Goal: Navigation & Orientation: Find specific page/section

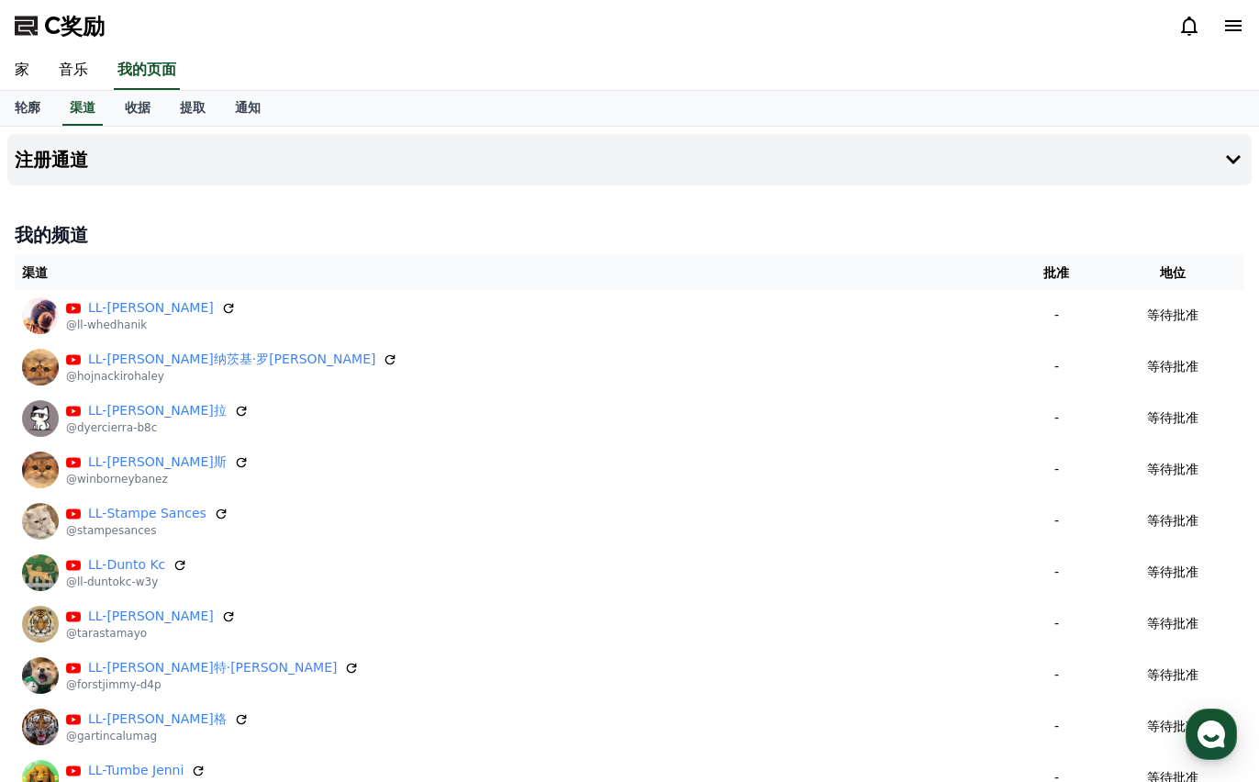
click at [298, 50] on div "C奖励" at bounding box center [629, 25] width 1259 height 51
click at [1224, 716] on div "button" at bounding box center [1211, 734] width 51 height 51
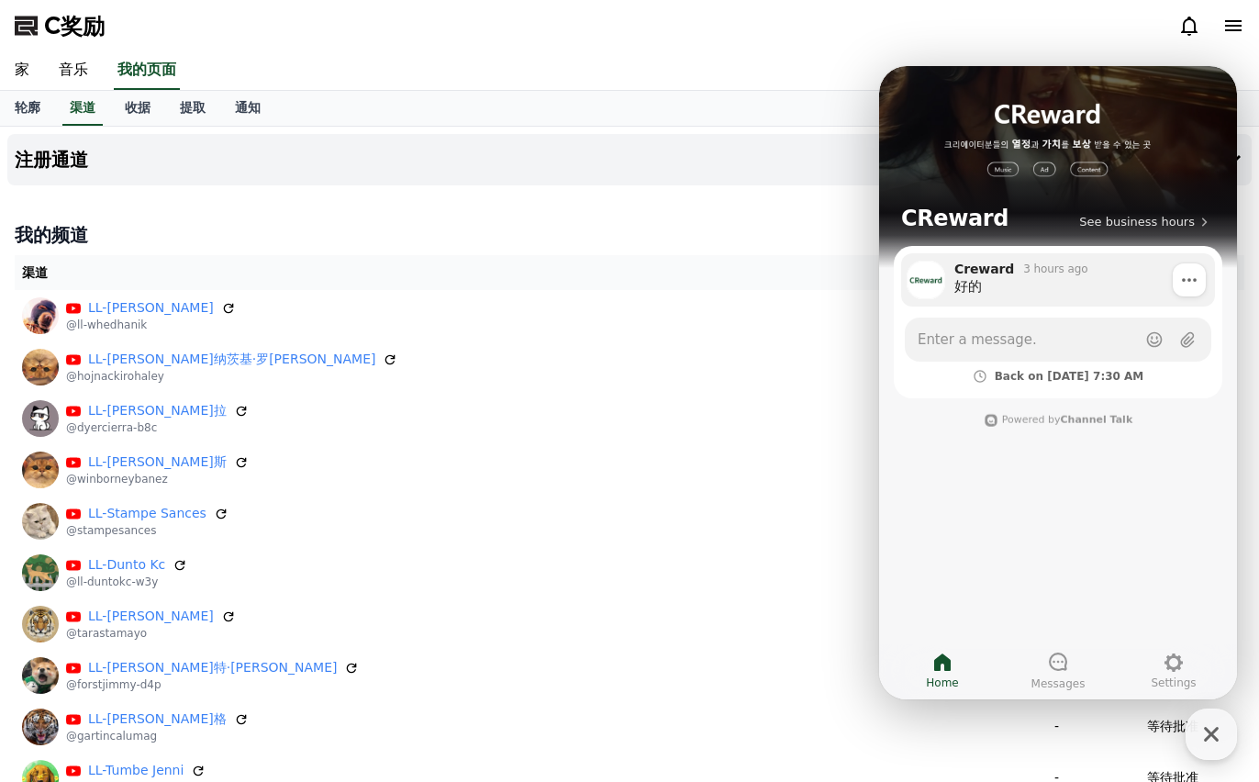
click at [1000, 271] on div "Creward" at bounding box center [985, 269] width 60 height 17
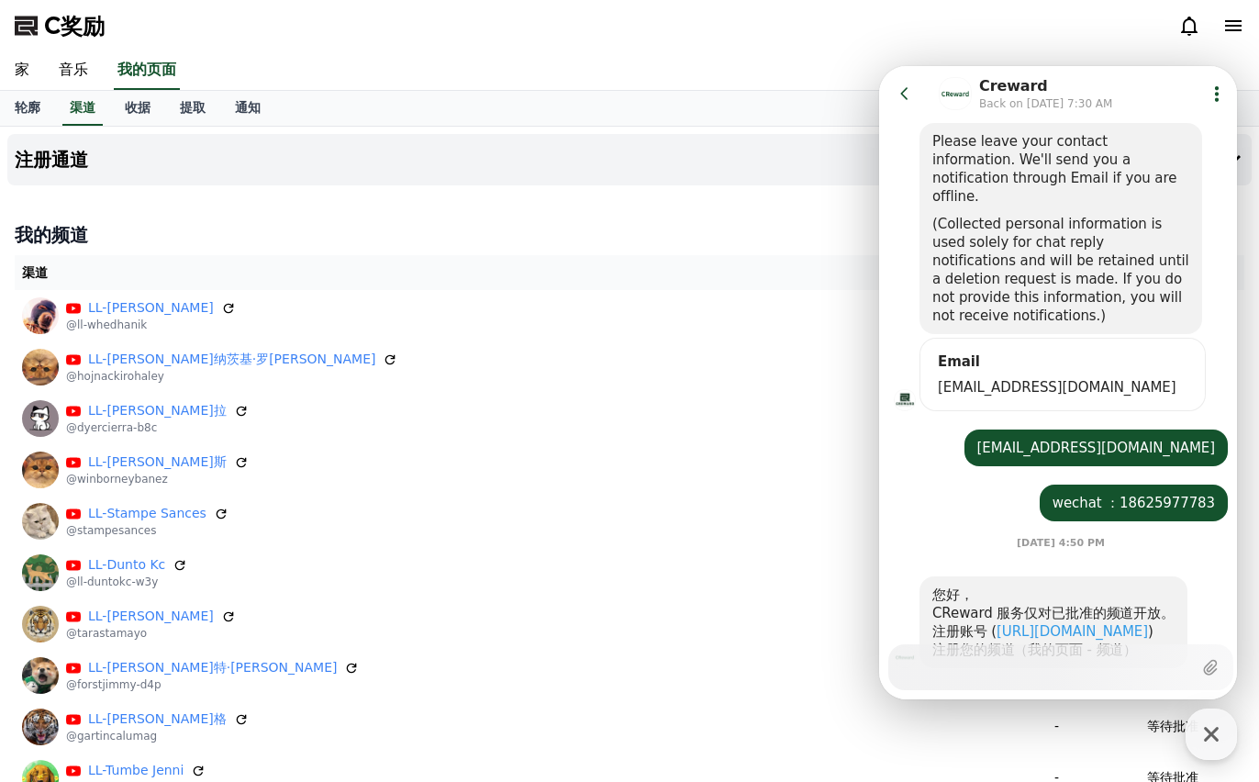
scroll to position [1347, 0]
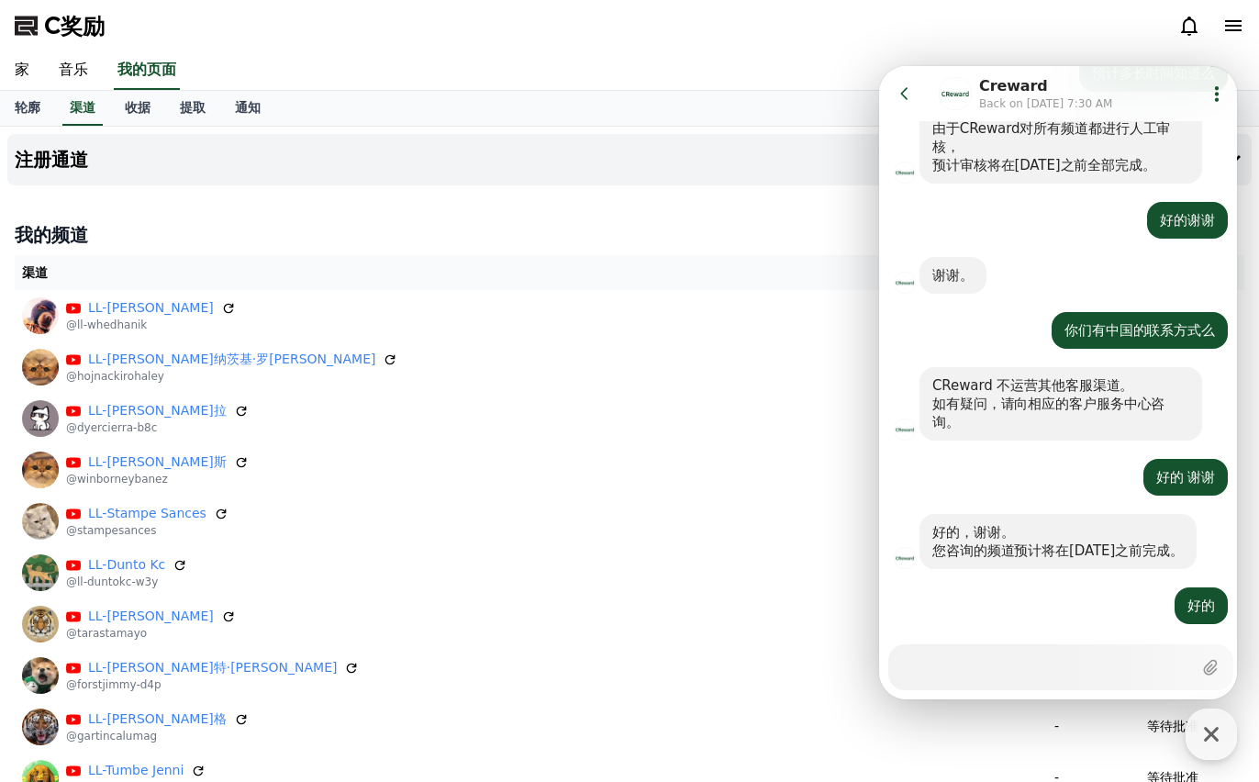
click at [904, 91] on icon at bounding box center [903, 93] width 7 height 12
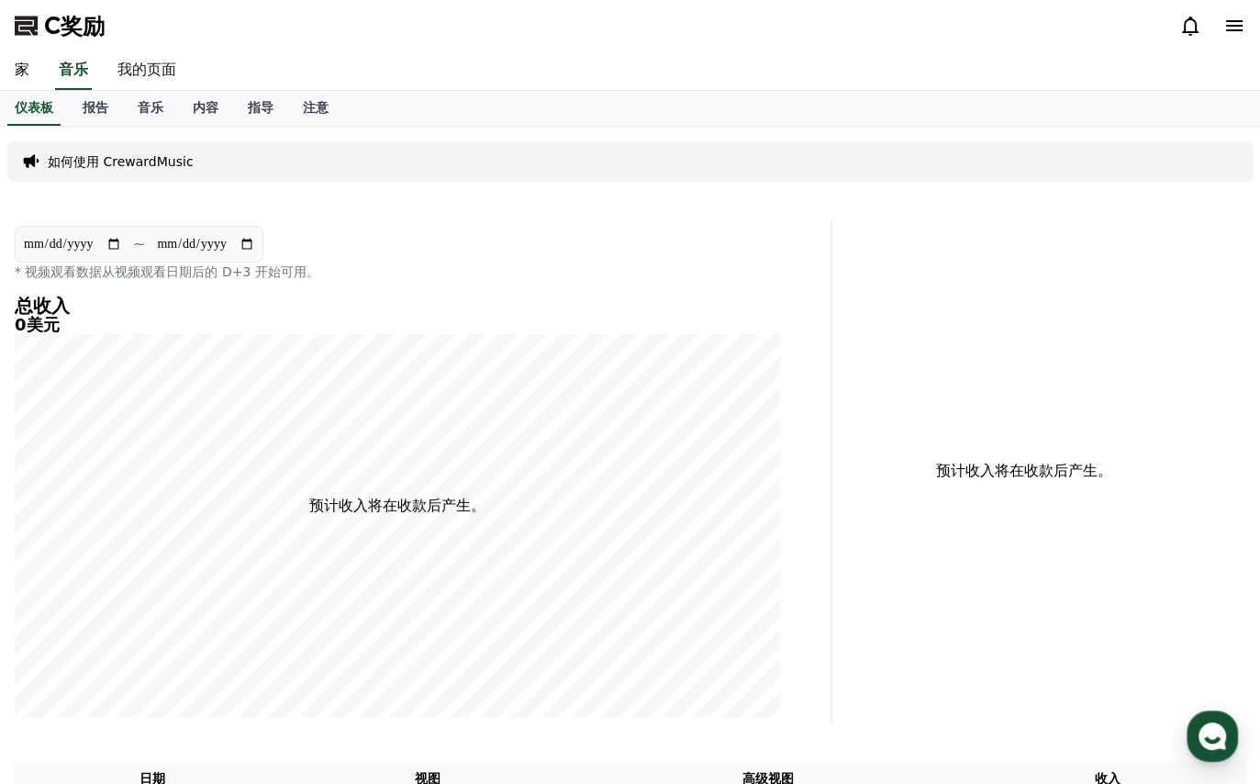
click at [153, 70] on font "我的页面" at bounding box center [146, 69] width 59 height 17
select select "**********"
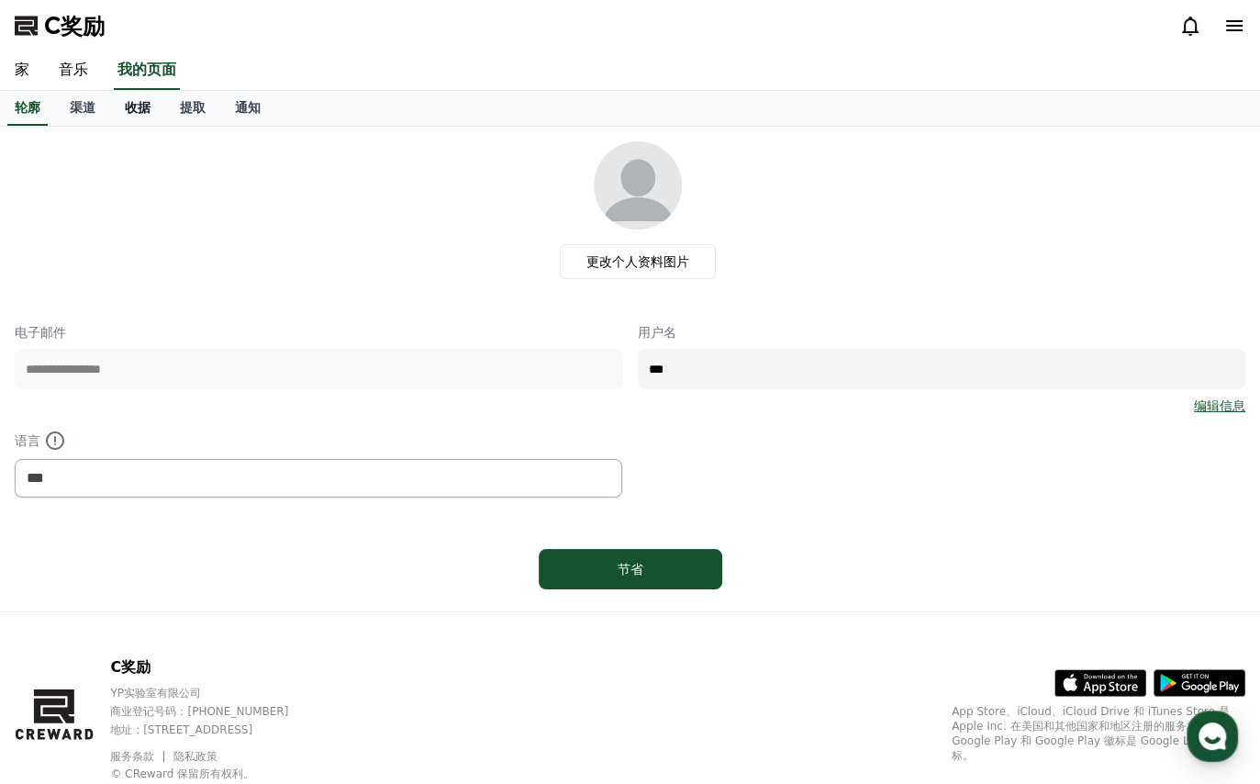
click at [143, 104] on font "收据" at bounding box center [138, 107] width 26 height 15
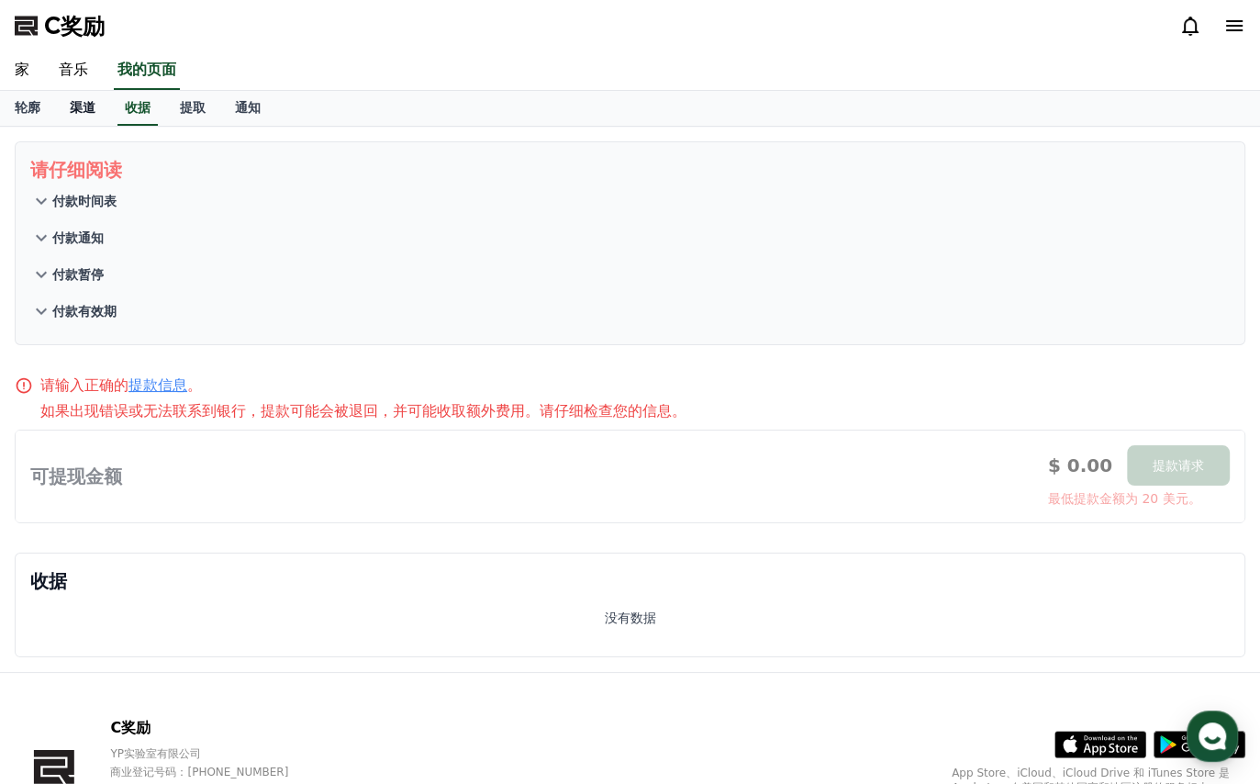
click at [89, 106] on font "渠道" at bounding box center [83, 107] width 26 height 15
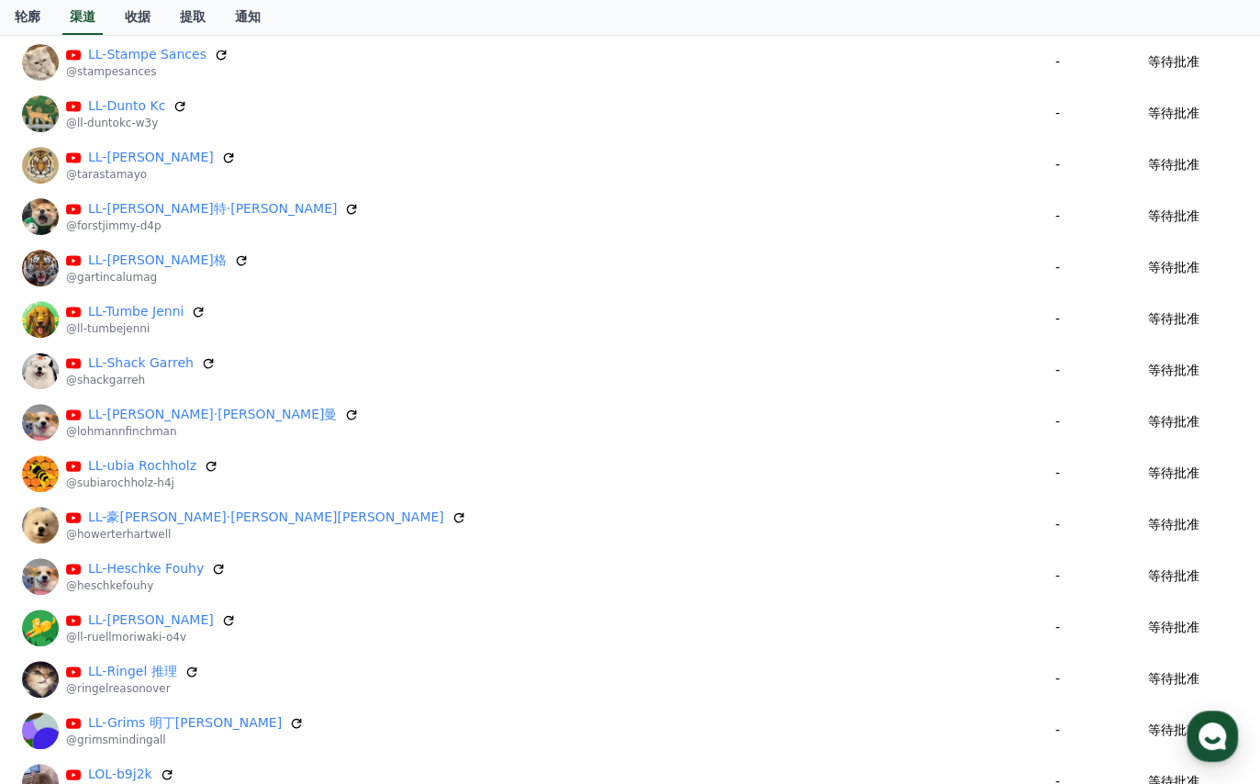
scroll to position [725, 0]
